Goal: Task Accomplishment & Management: Manage account settings

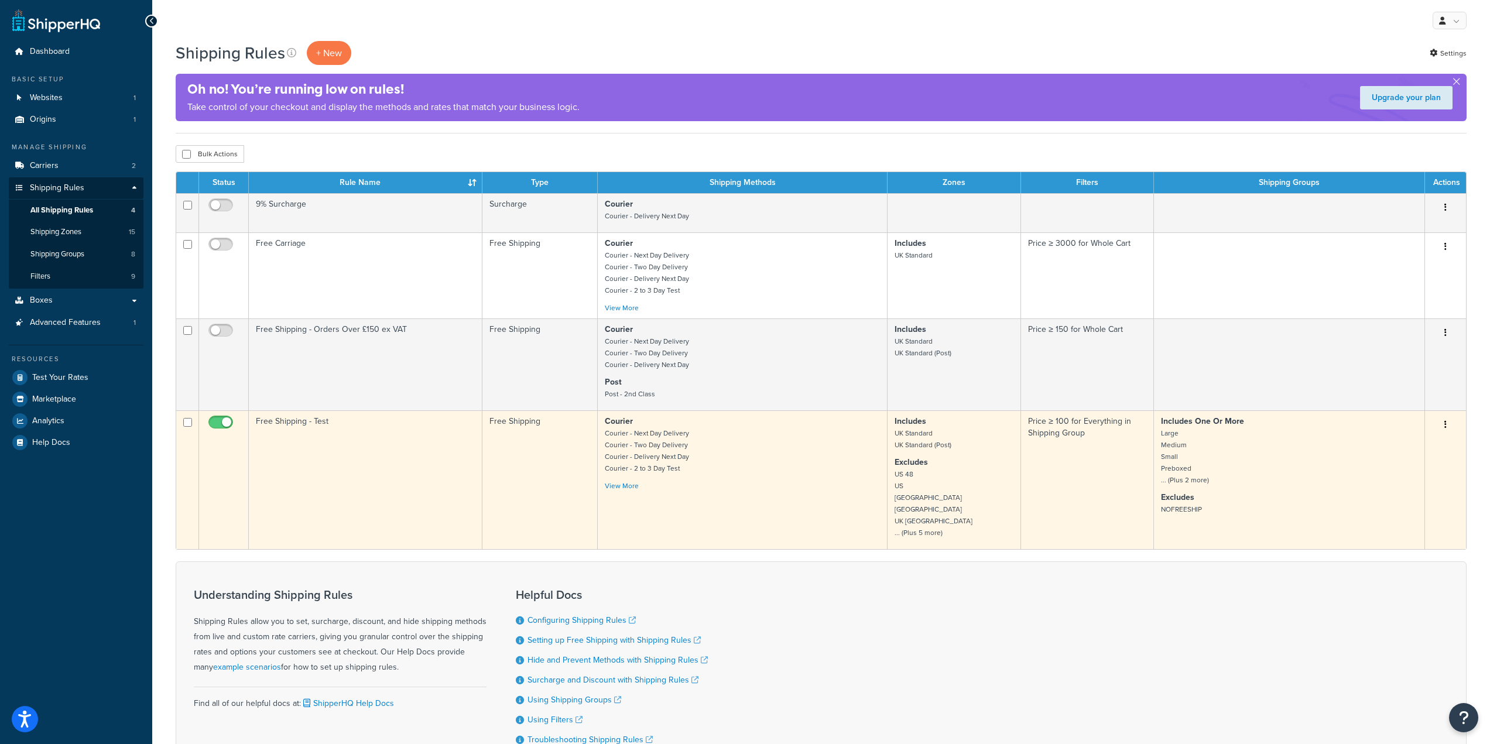
click at [220, 417] on span at bounding box center [220, 423] width 25 height 14
click at [220, 418] on input "checkbox" at bounding box center [222, 425] width 32 height 15
click at [222, 426] on input "checkbox" at bounding box center [222, 425] width 32 height 15
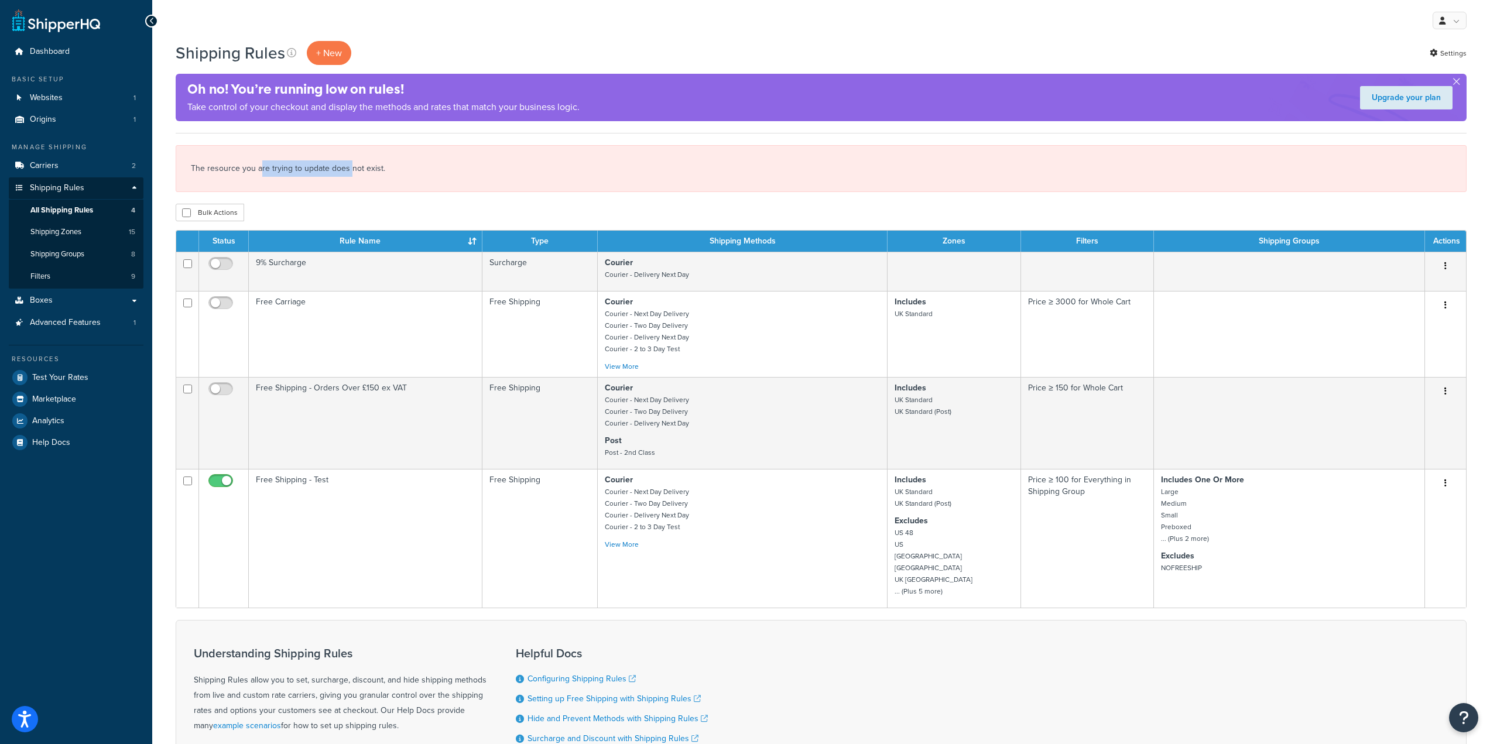
drag, startPoint x: 259, startPoint y: 166, endPoint x: 349, endPoint y: 166, distance: 90.7
click at [349, 166] on div "The resource you are trying to update does not exist." at bounding box center [821, 168] width 1291 height 47
click at [389, 166] on div "The resource you are trying to update does not exist." at bounding box center [821, 168] width 1291 height 47
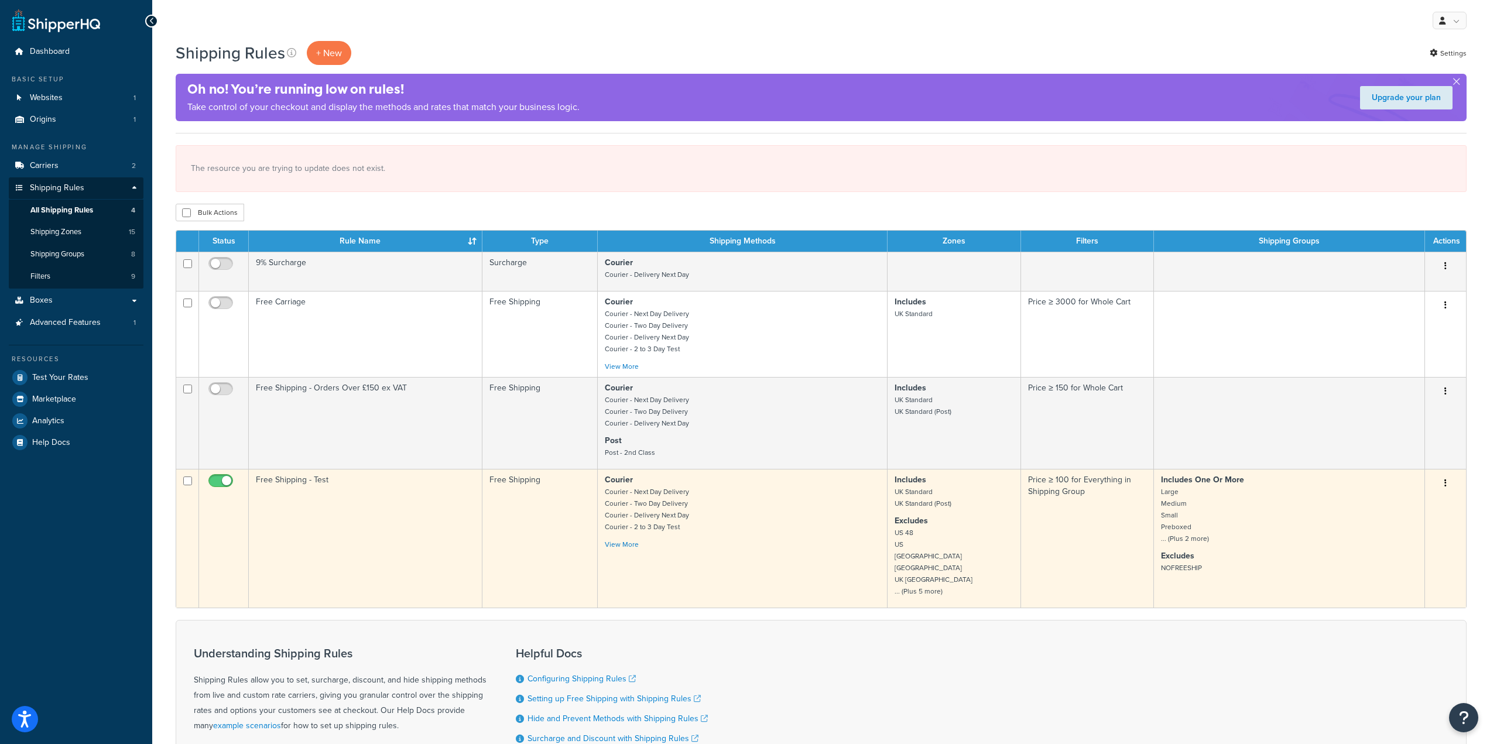
click at [223, 483] on input "checkbox" at bounding box center [222, 483] width 32 height 15
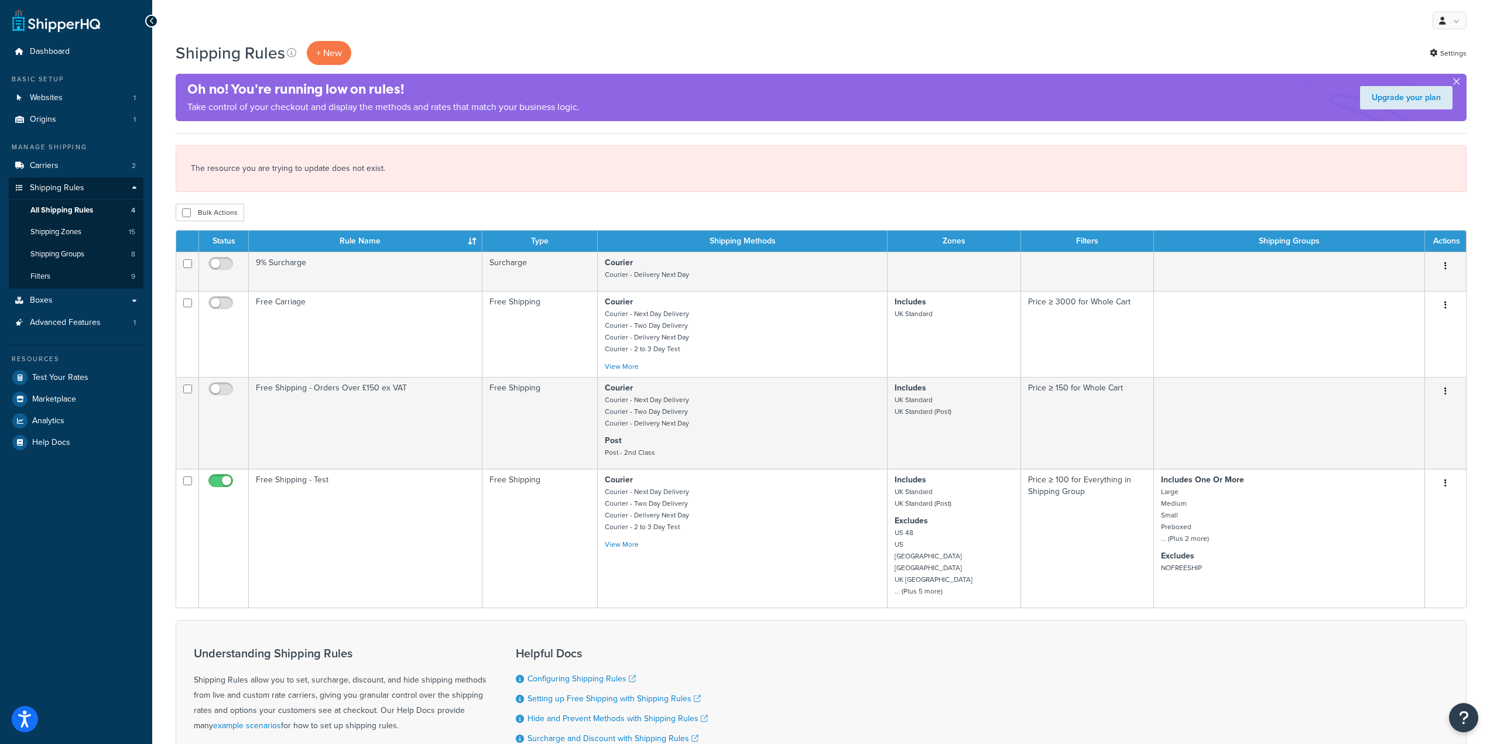
click at [1455, 83] on button "button" at bounding box center [1456, 84] width 3 height 3
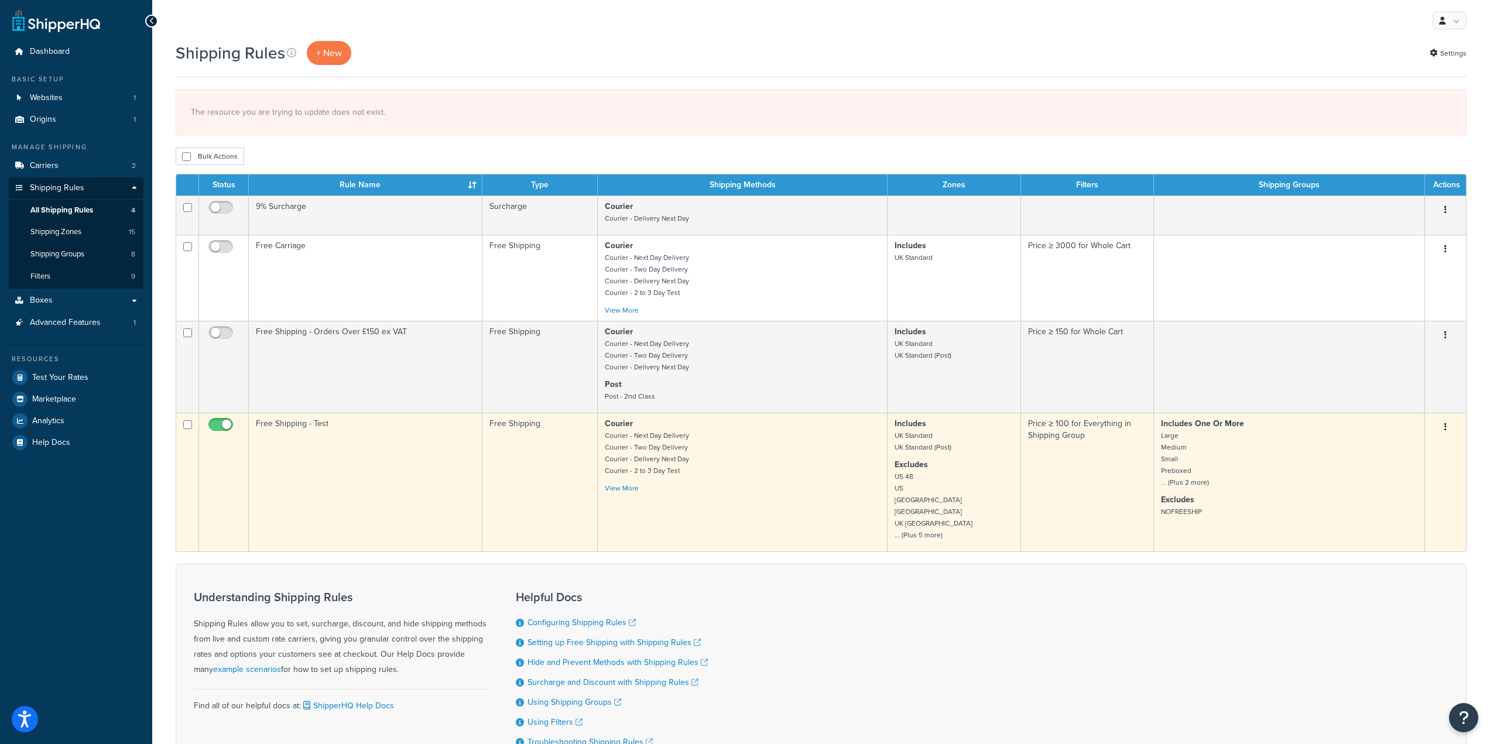
click at [228, 421] on input "checkbox" at bounding box center [222, 427] width 32 height 15
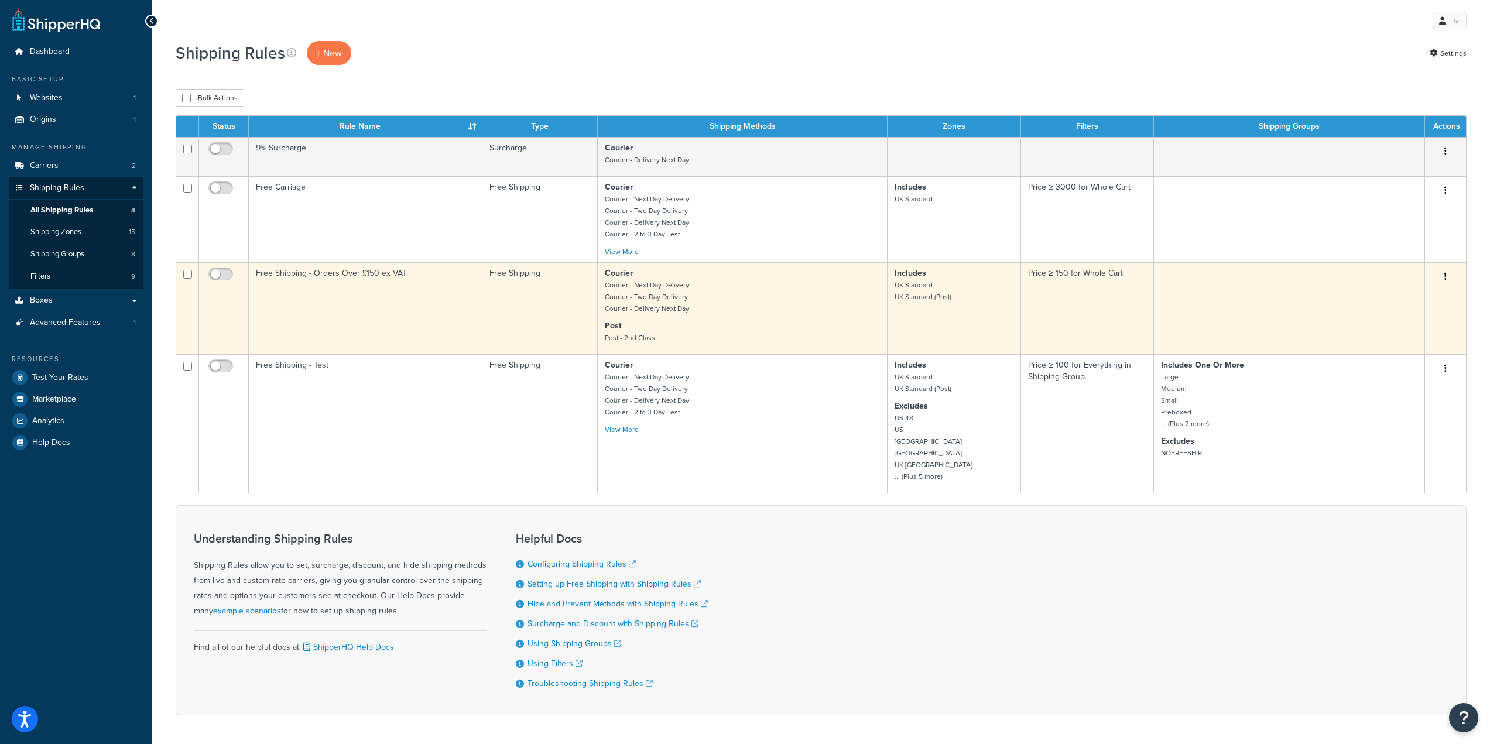
checkbox input "true"
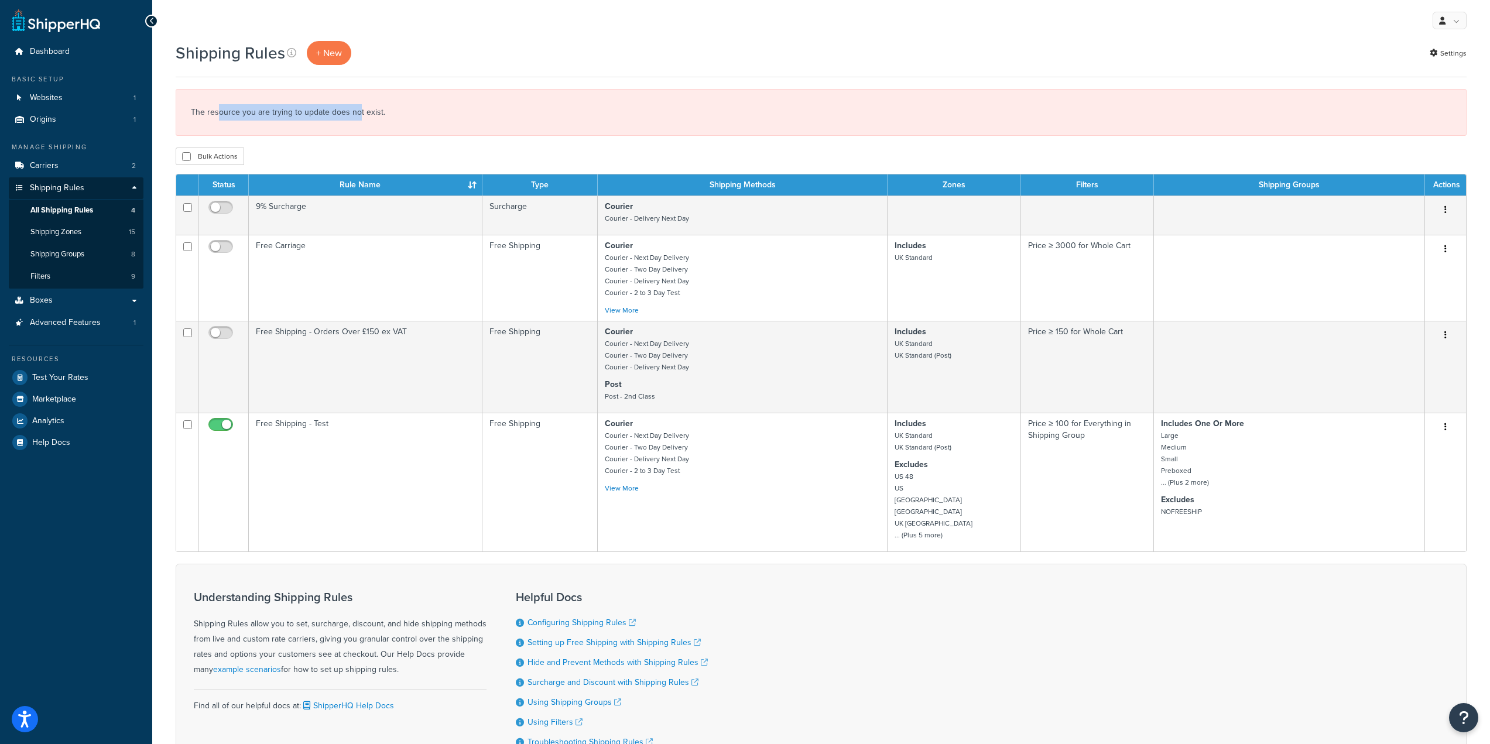
drag, startPoint x: 216, startPoint y: 114, endPoint x: 371, endPoint y: 113, distance: 154.5
click at [357, 108] on div "The resource you are trying to update does not exist." at bounding box center [821, 112] width 1291 height 47
click at [378, 114] on div "The resource you are trying to update does not exist." at bounding box center [821, 112] width 1291 height 47
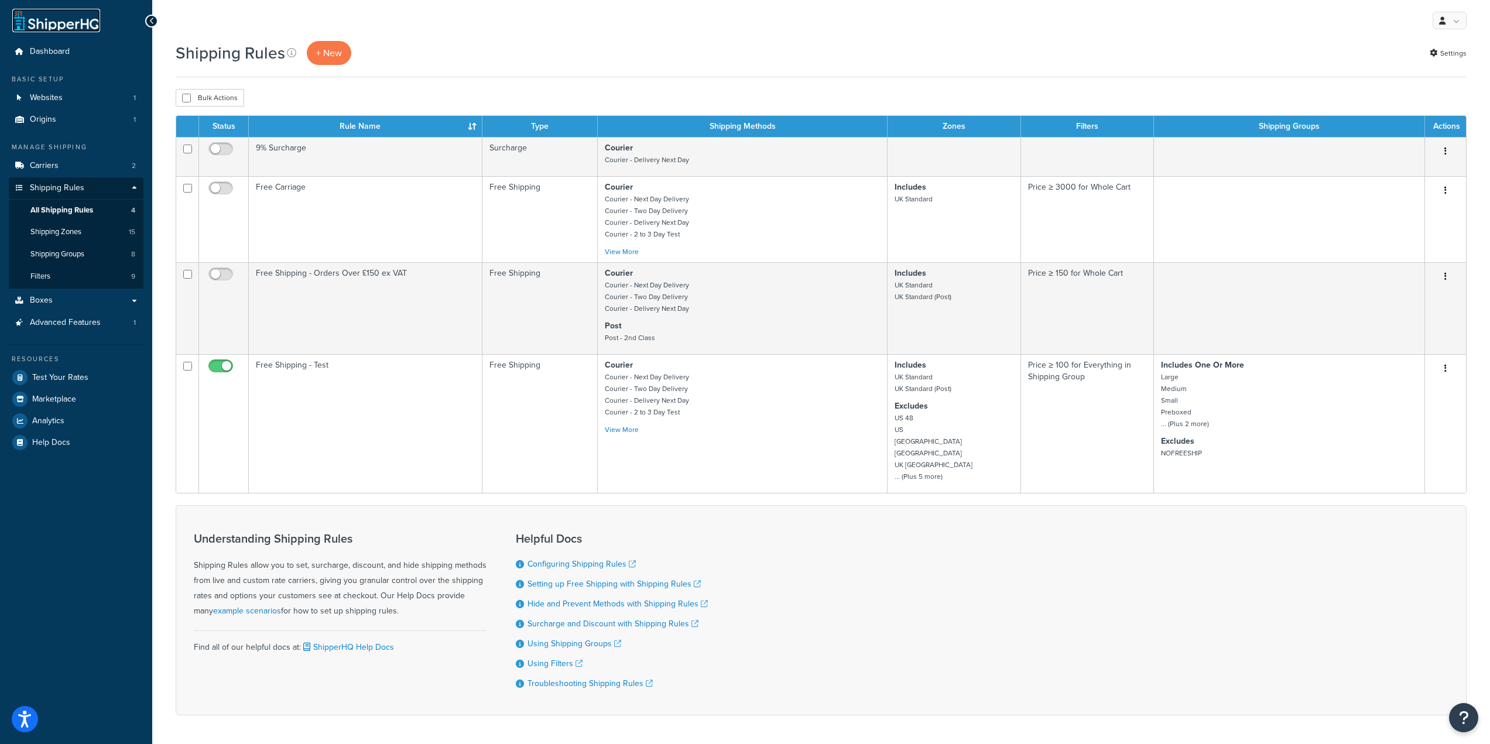
click at [62, 28] on link at bounding box center [56, 20] width 88 height 23
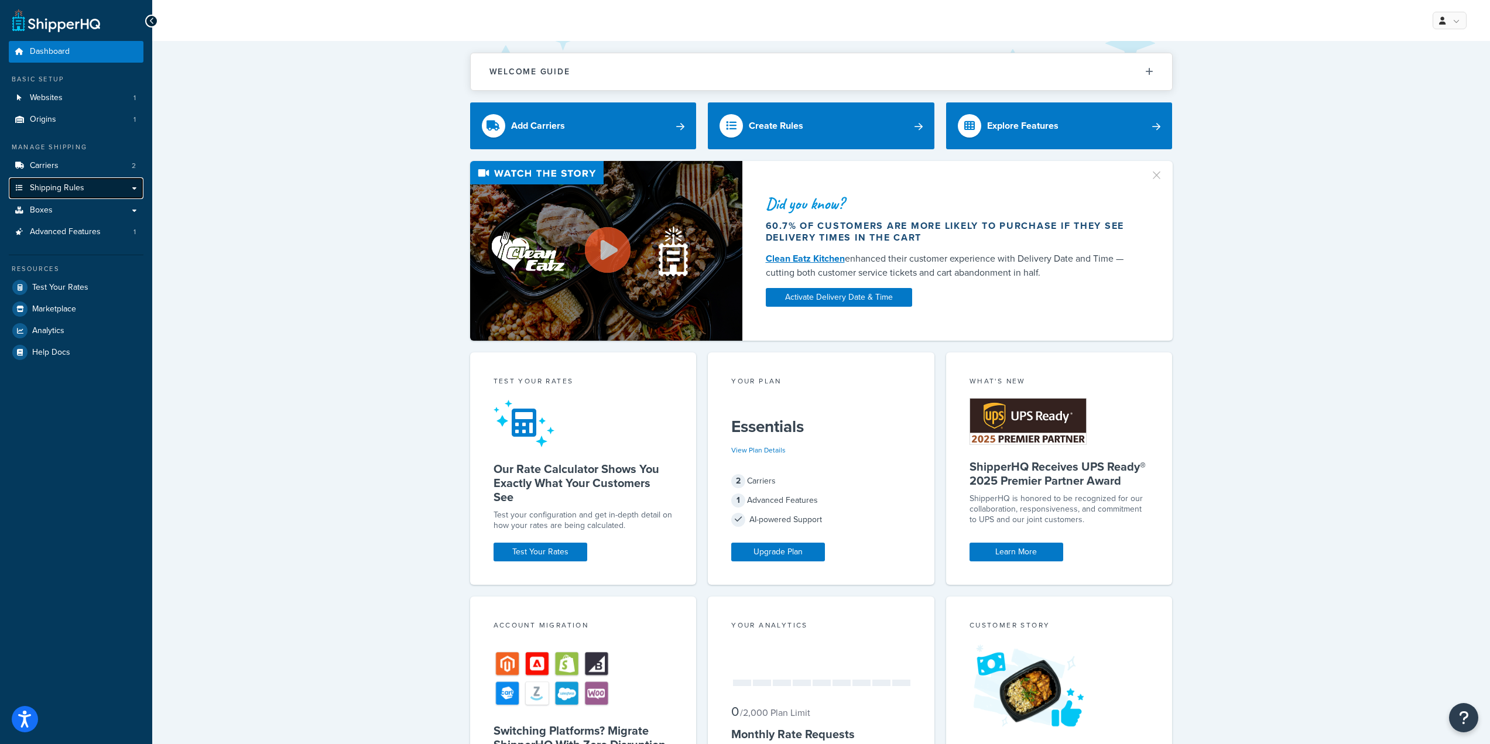
click at [83, 191] on span "Shipping Rules" at bounding box center [57, 188] width 54 height 10
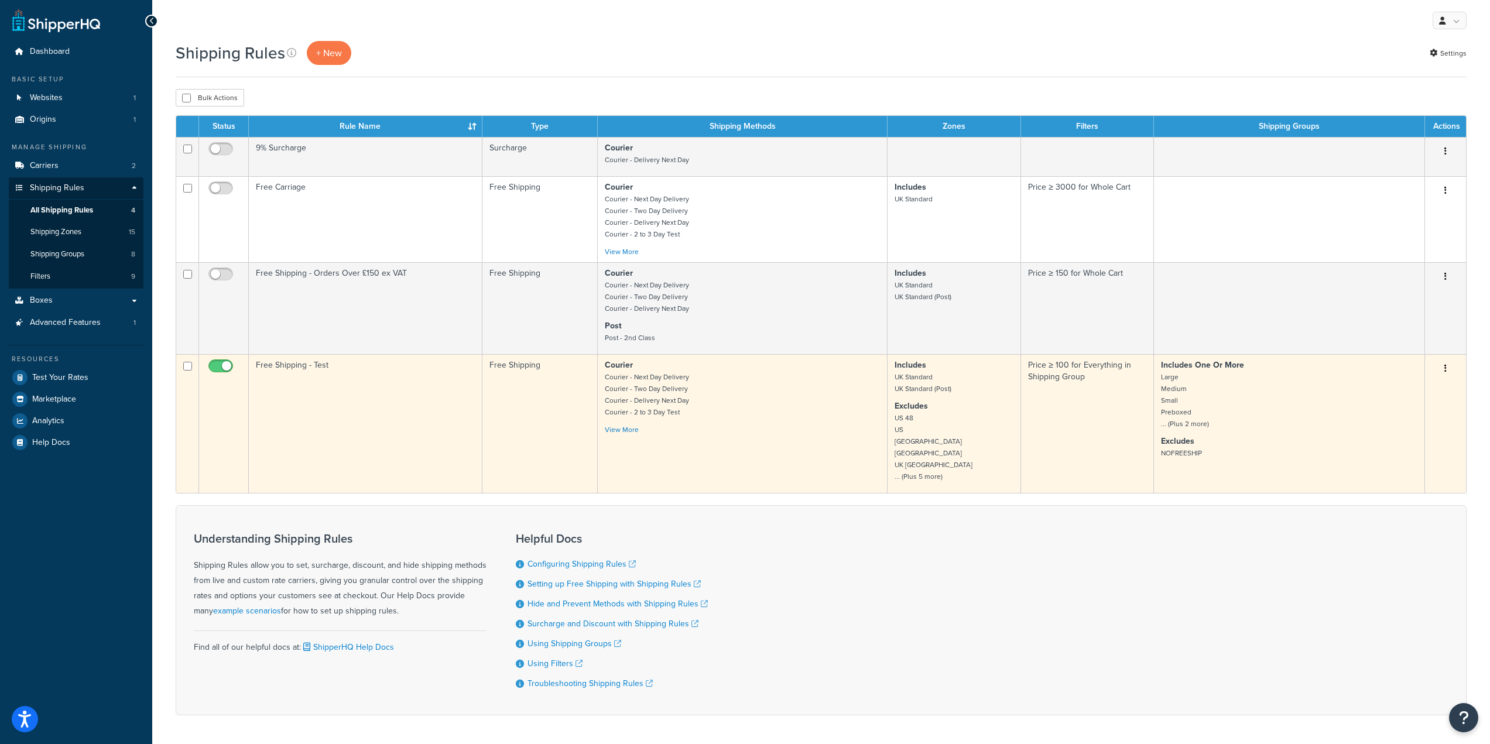
click at [228, 365] on input "checkbox" at bounding box center [222, 369] width 32 height 15
checkbox input "false"
